Goal: Find specific page/section: Find specific page/section

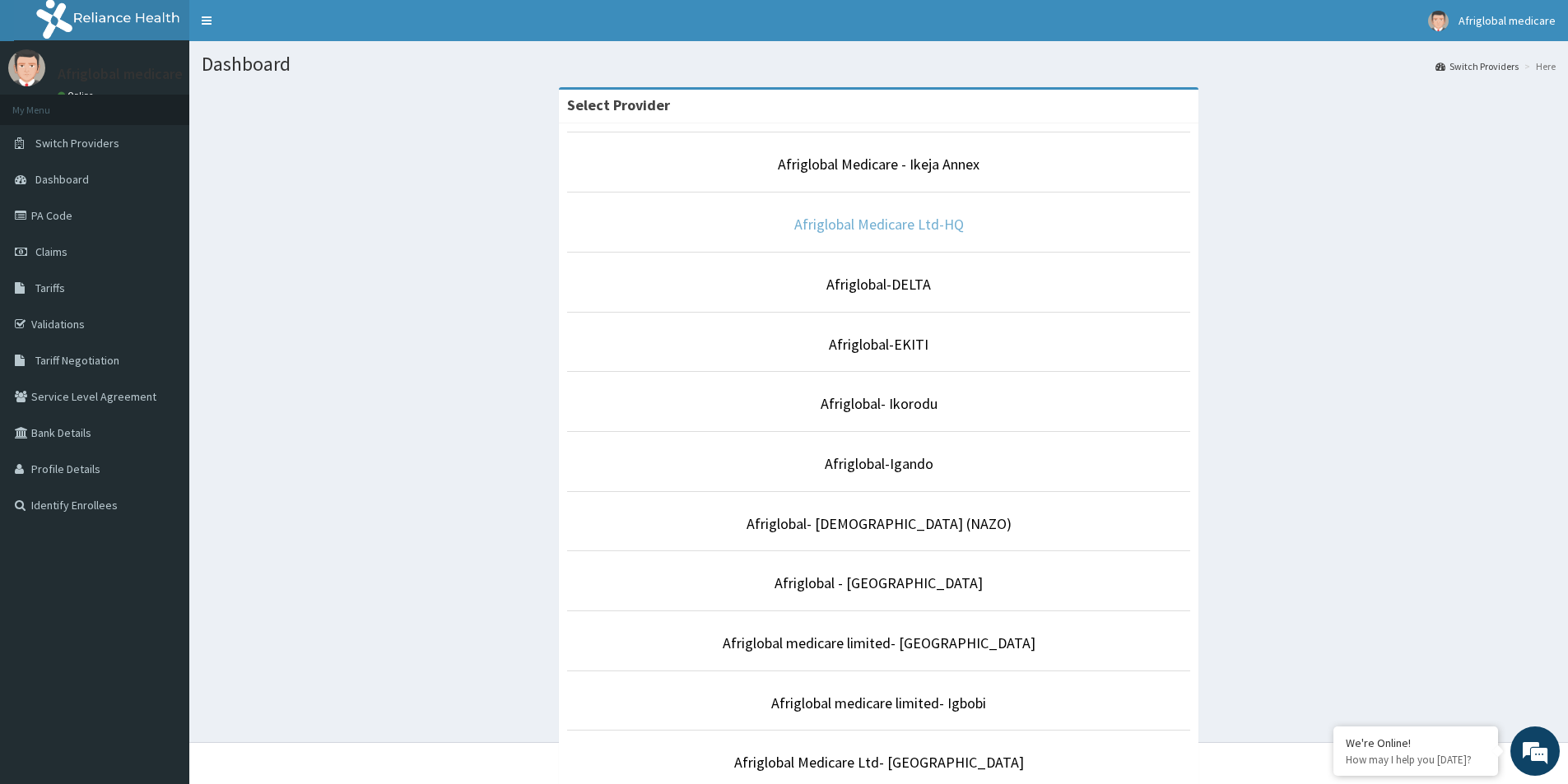
click at [903, 222] on link "Afriglobal Medicare Ltd-HQ" at bounding box center [878, 224] width 169 height 19
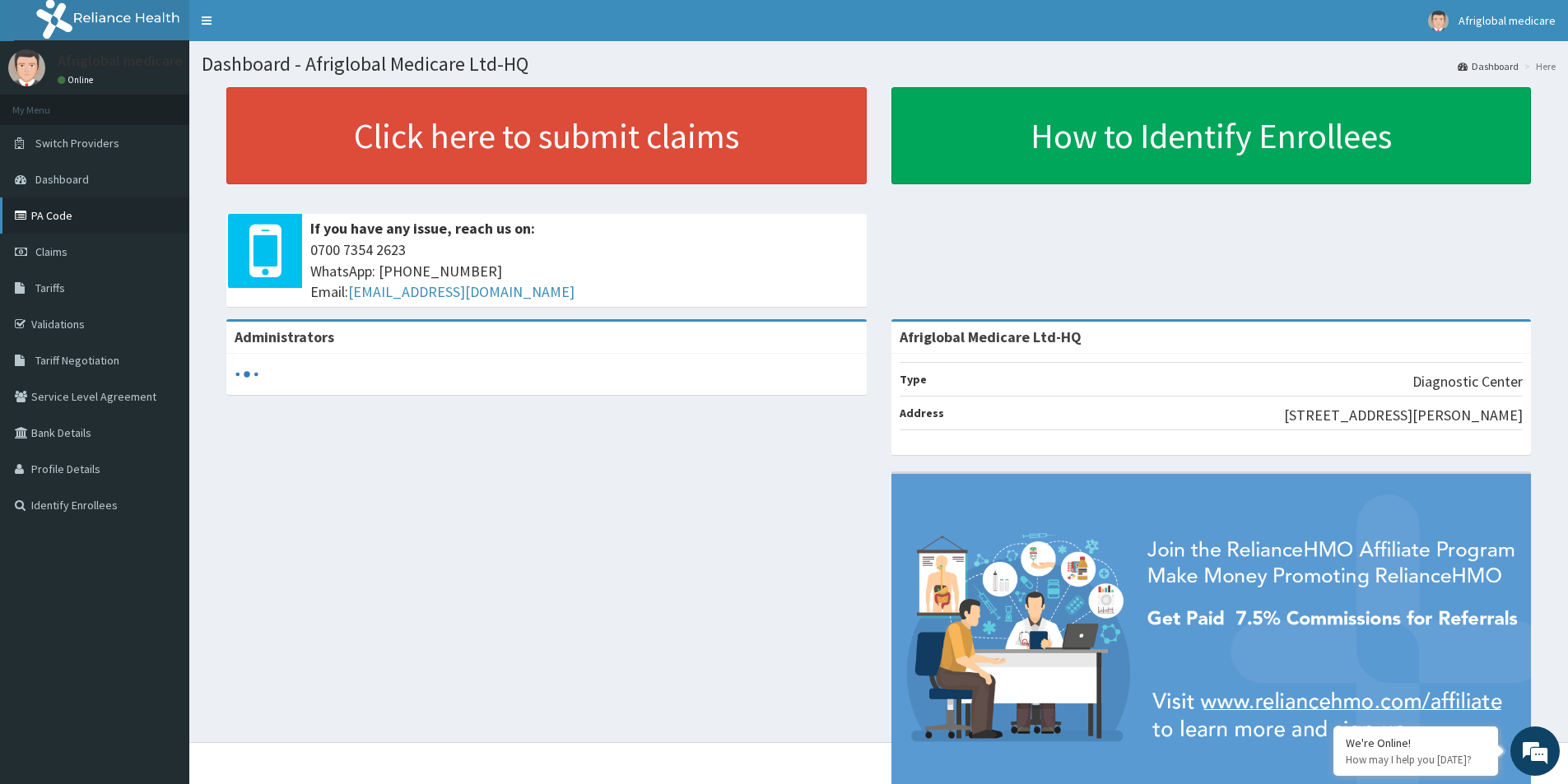
click at [52, 214] on link "PA Code" at bounding box center [95, 215] width 189 height 36
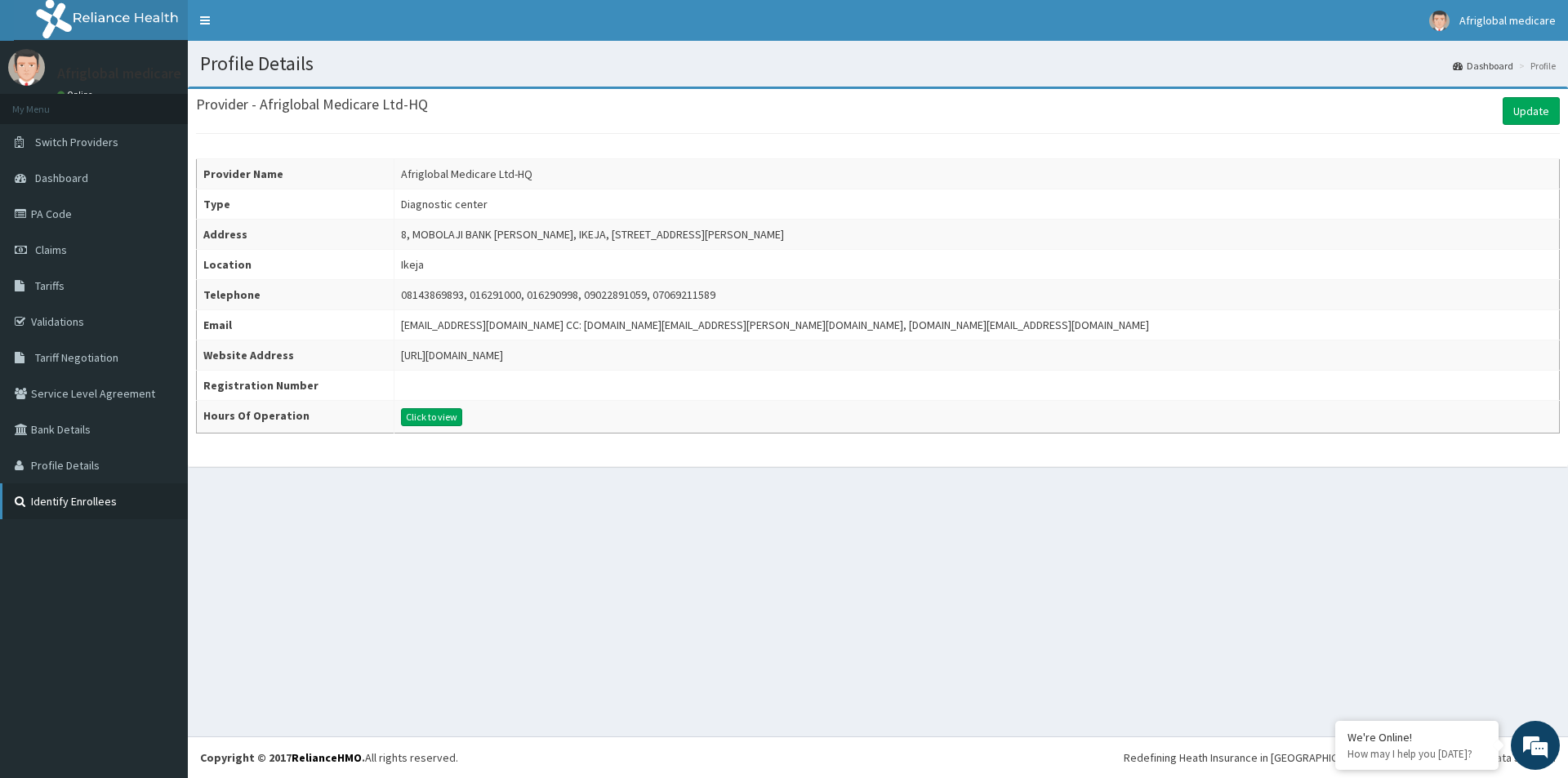
click at [53, 506] on link "Identify Enrollees" at bounding box center [94, 501] width 188 height 36
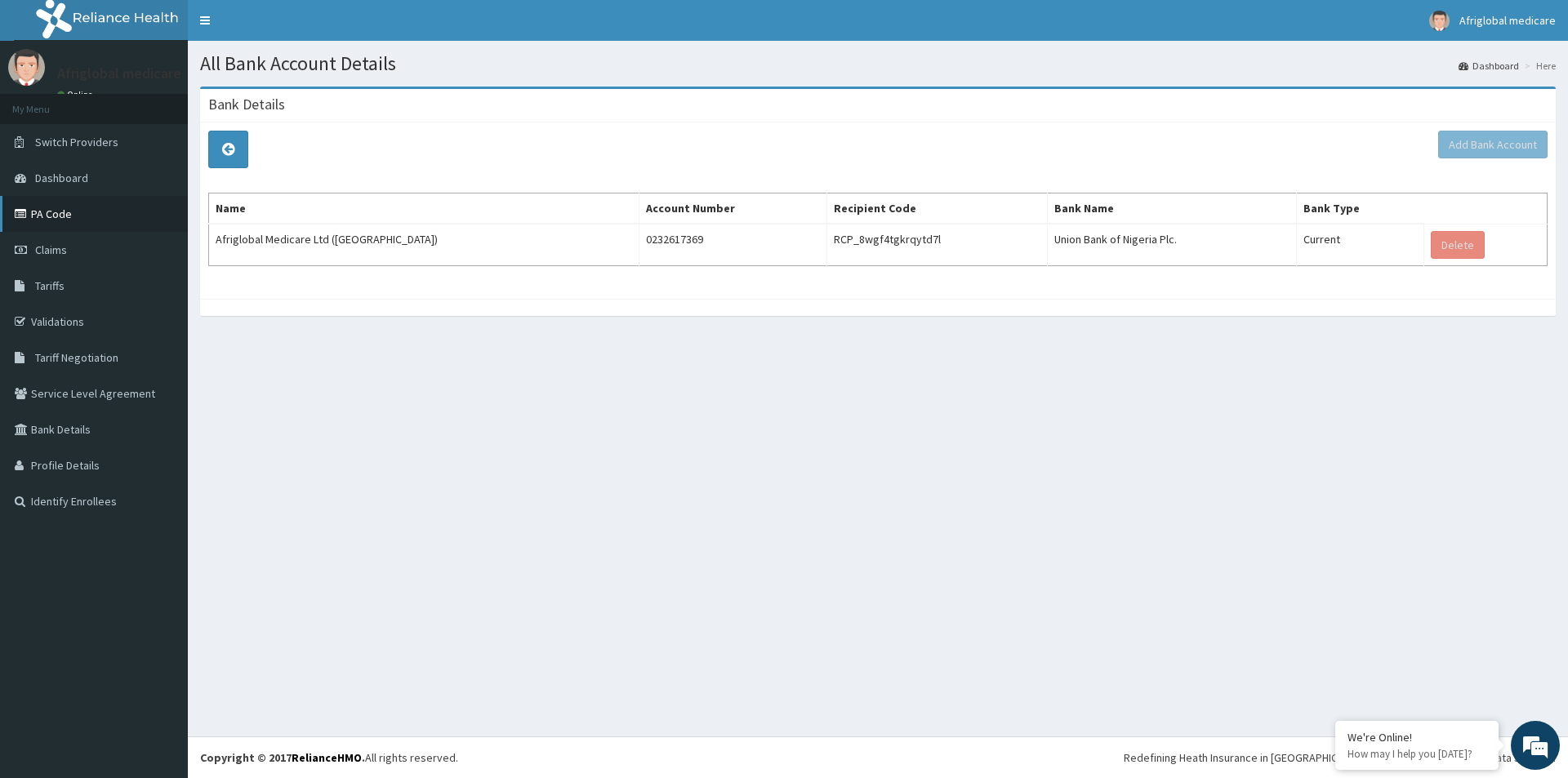
click at [65, 216] on link "PA Code" at bounding box center [94, 214] width 188 height 36
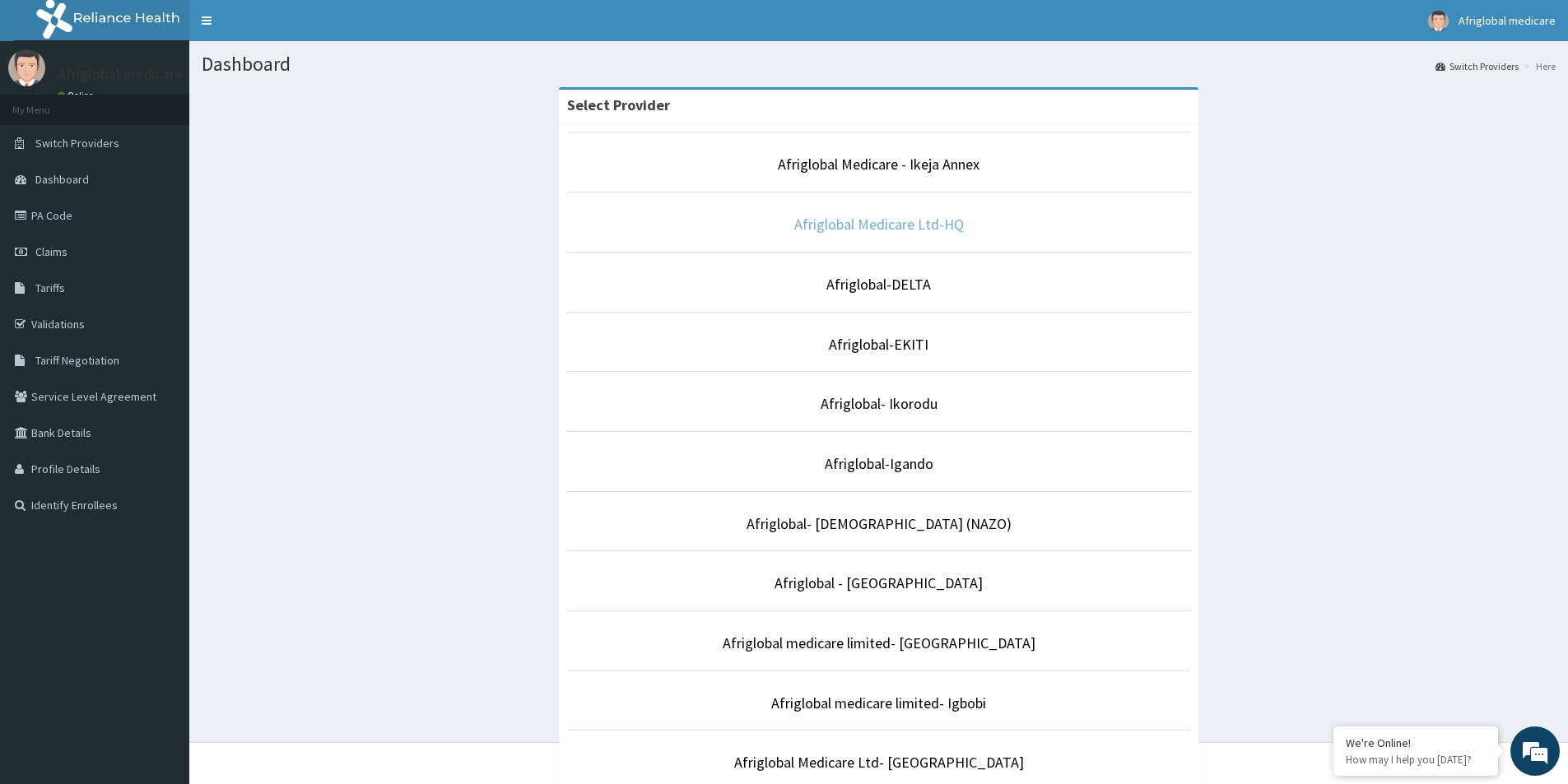
click at [863, 216] on link "Afriglobal Medicare Ltd-HQ" at bounding box center [878, 224] width 169 height 19
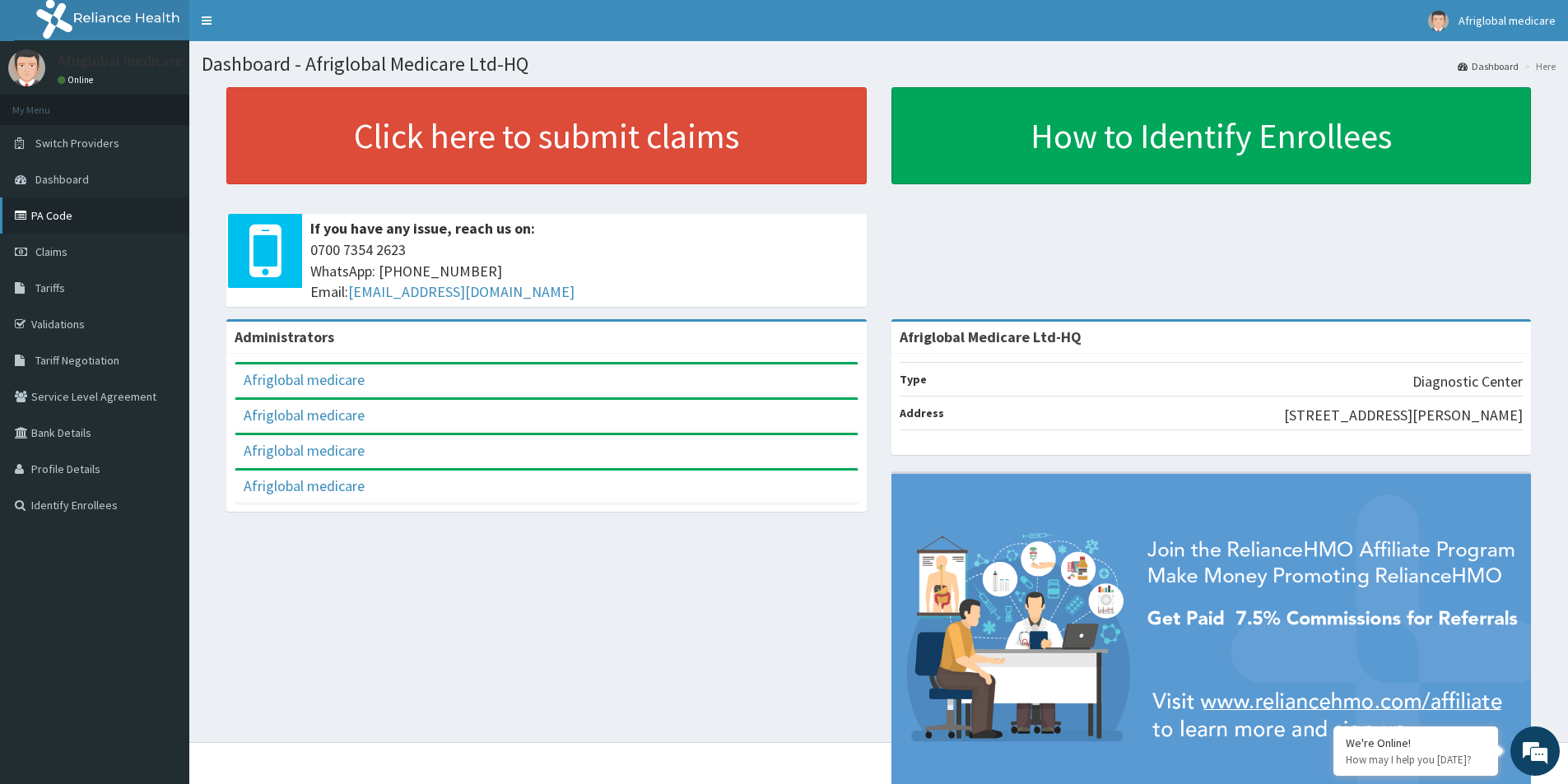
click at [79, 213] on link "PA Code" at bounding box center [95, 215] width 189 height 36
